Goal: Book appointment/travel/reservation

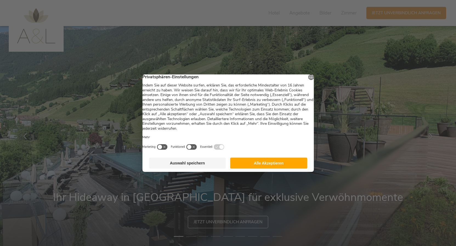
click at [294, 164] on button "Alle Akzeptieren" at bounding box center [268, 163] width 77 height 11
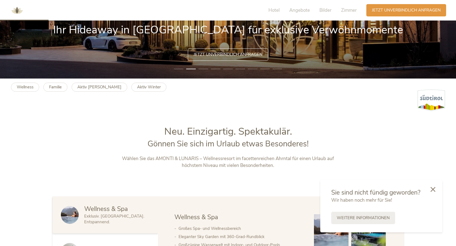
scroll to position [308, 0]
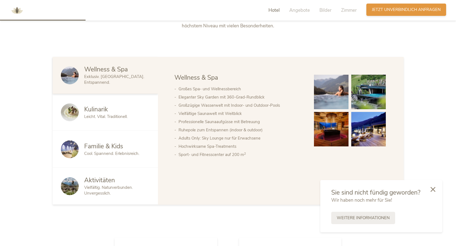
click at [396, 7] on span "Jetzt unverbindlich anfragen" at bounding box center [406, 10] width 69 height 6
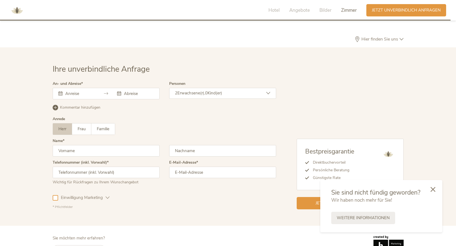
scroll to position [1641, 0]
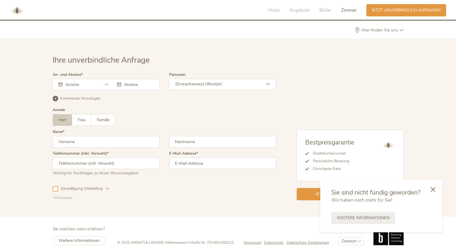
click at [73, 82] on input "text" at bounding box center [79, 84] width 31 height 5
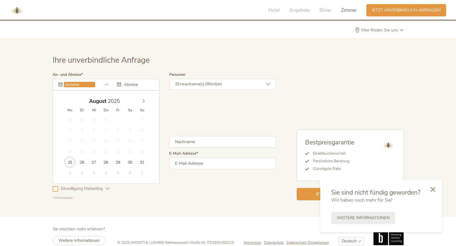
click at [73, 82] on input "text" at bounding box center [79, 84] width 31 height 5
click at [331, 73] on div "Bestpreisgarantie Direktbuchervorteil Persönliche Beratung Günstigste Rate Jetz…" at bounding box center [339, 137] width 127 height 128
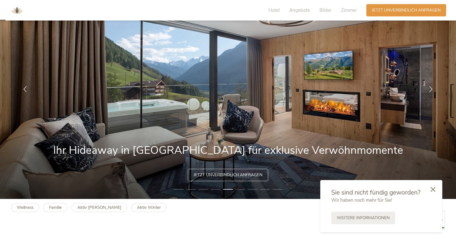
scroll to position [0, 0]
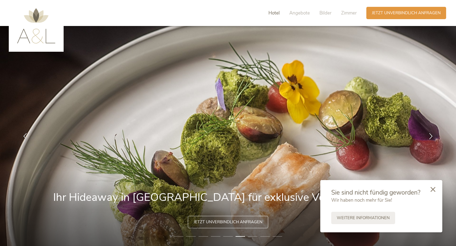
click at [272, 11] on span "Hotel" at bounding box center [273, 13] width 11 height 6
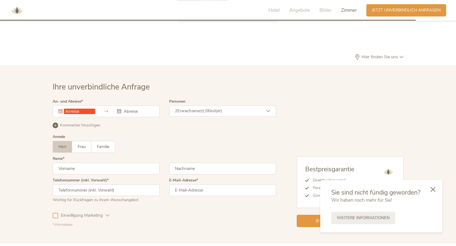
scroll to position [1641, 0]
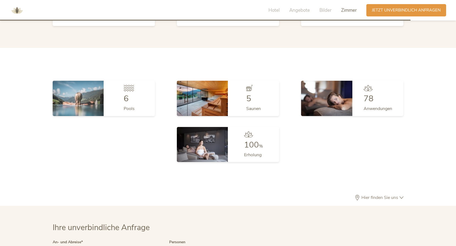
scroll to position [1613, 0]
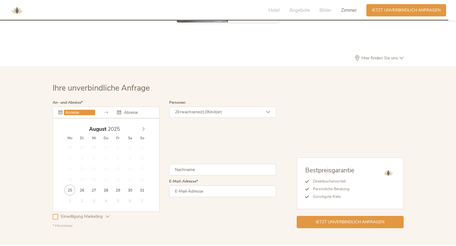
click at [71, 110] on input "text" at bounding box center [79, 112] width 31 height 5
click at [144, 127] on icon at bounding box center [143, 129] width 4 height 4
click at [143, 127] on icon at bounding box center [143, 129] width 4 height 4
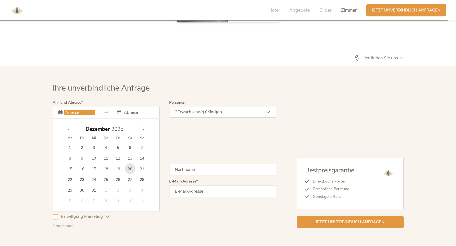
type input "[DATE]"
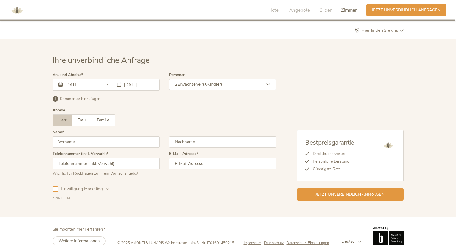
scroll to position [1641, 0]
click at [95, 136] on input "text" at bounding box center [106, 142] width 107 height 12
type input "[PERSON_NAME]"
click at [192, 136] on input "text" at bounding box center [222, 142] width 107 height 12
type input "Schellerer"
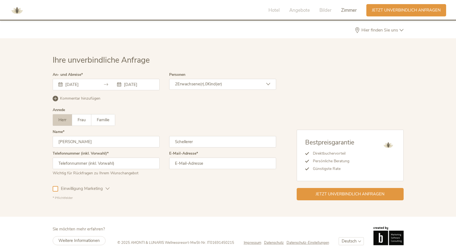
click at [111, 158] on input "text" at bounding box center [106, 164] width 107 height 12
type input "[PHONE_NUMBER]"
click at [229, 79] on div "2 Erwachsene(r), 0 Kind(er)" at bounding box center [222, 84] width 107 height 11
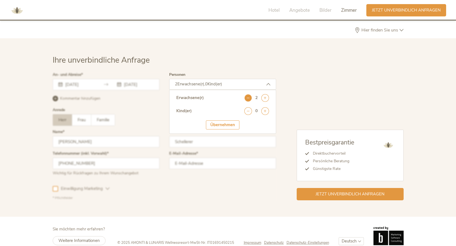
click at [247, 94] on icon at bounding box center [248, 98] width 8 height 8
click at [265, 107] on icon at bounding box center [265, 111] width 8 height 8
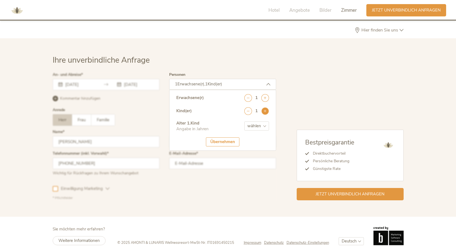
click at [264, 107] on icon at bounding box center [265, 111] width 8 height 8
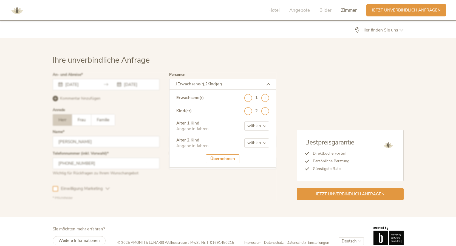
click at [244, 122] on select "wählen 0 1 2 3 4 5 6 7 8 9 10 11 12 13 14 15 16 17" at bounding box center [256, 126] width 25 height 9
select select "12"
click option "12" at bounding box center [0, 0] width 0 height 0
click at [244, 139] on select "wählen 0 1 2 3 4 5 6 7 8 9 10 11 12 13 14 15 16 17" at bounding box center [256, 143] width 25 height 9
select select "14"
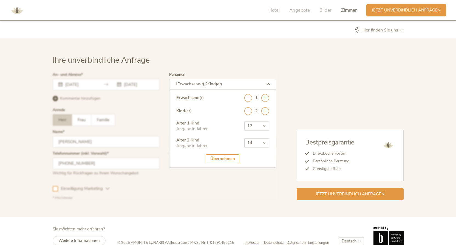
click option "14" at bounding box center [0, 0] width 0 height 0
click at [244, 122] on select "wählen 0 1 2 3 4 5 6 7 8 9 10 11 12 13 14 15 16 17" at bounding box center [256, 126] width 25 height 9
select select "13"
click option "13" at bounding box center [0, 0] width 0 height 0
click at [229, 155] on div "Übernehmen" at bounding box center [222, 159] width 33 height 9
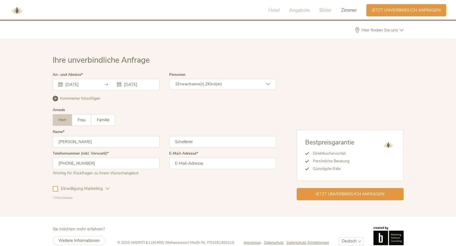
click at [190, 158] on input "email" at bounding box center [222, 164] width 107 height 12
type input "[EMAIL_ADDRESS][DOMAIN_NAME]"
click at [51, 179] on div "Ihre unverbindliche Anfrage An- und Abreise [DATE] [DATE] [DATE] Mo Di Mi Do Fr…" at bounding box center [228, 128] width 362 height 146
click at [55, 186] on div at bounding box center [55, 188] width 5 height 5
drag, startPoint x: 108, startPoint y: 180, endPoint x: 113, endPoint y: 189, distance: 9.8
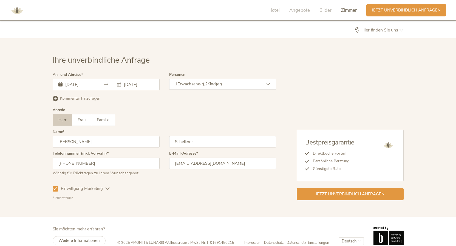
click at [107, 187] on icon at bounding box center [108, 189] width 4 height 4
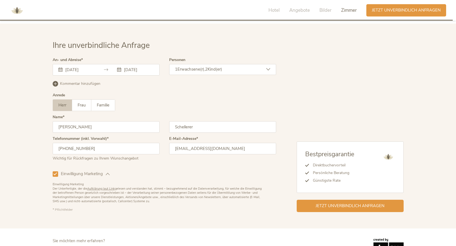
scroll to position [1667, 0]
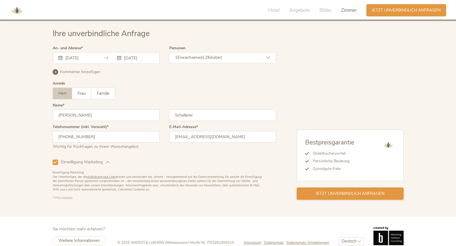
click at [329, 191] on span "Jetzt unverbindlich anfragen" at bounding box center [349, 194] width 69 height 6
